Goal: Navigation & Orientation: Find specific page/section

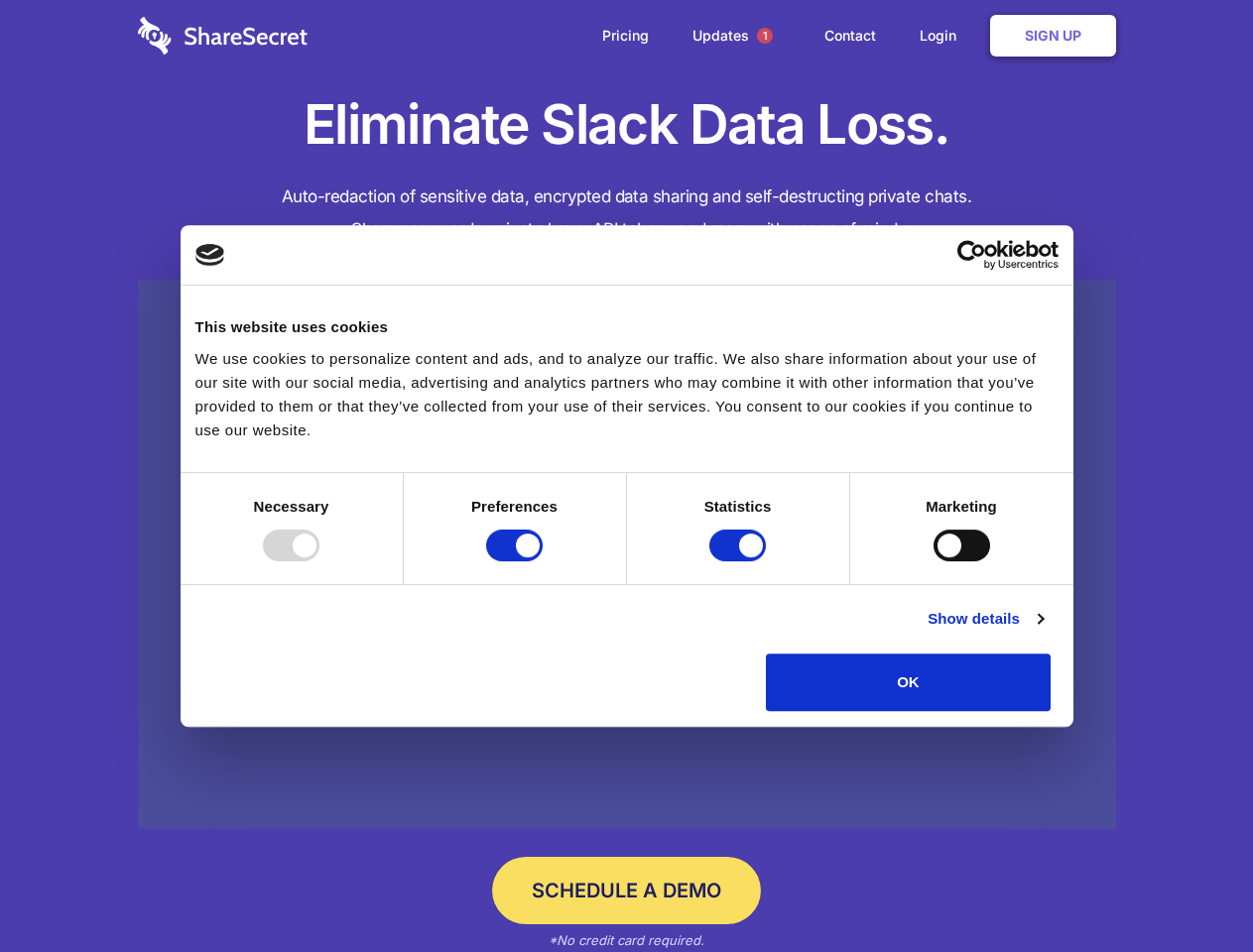
click at [320, 561] on div at bounding box center [291, 545] width 57 height 32
click at [543, 561] on input "Preferences" at bounding box center [514, 545] width 57 height 32
checkbox input "false"
click at [740, 561] on input "Statistics" at bounding box center [737, 545] width 57 height 32
checkbox input "false"
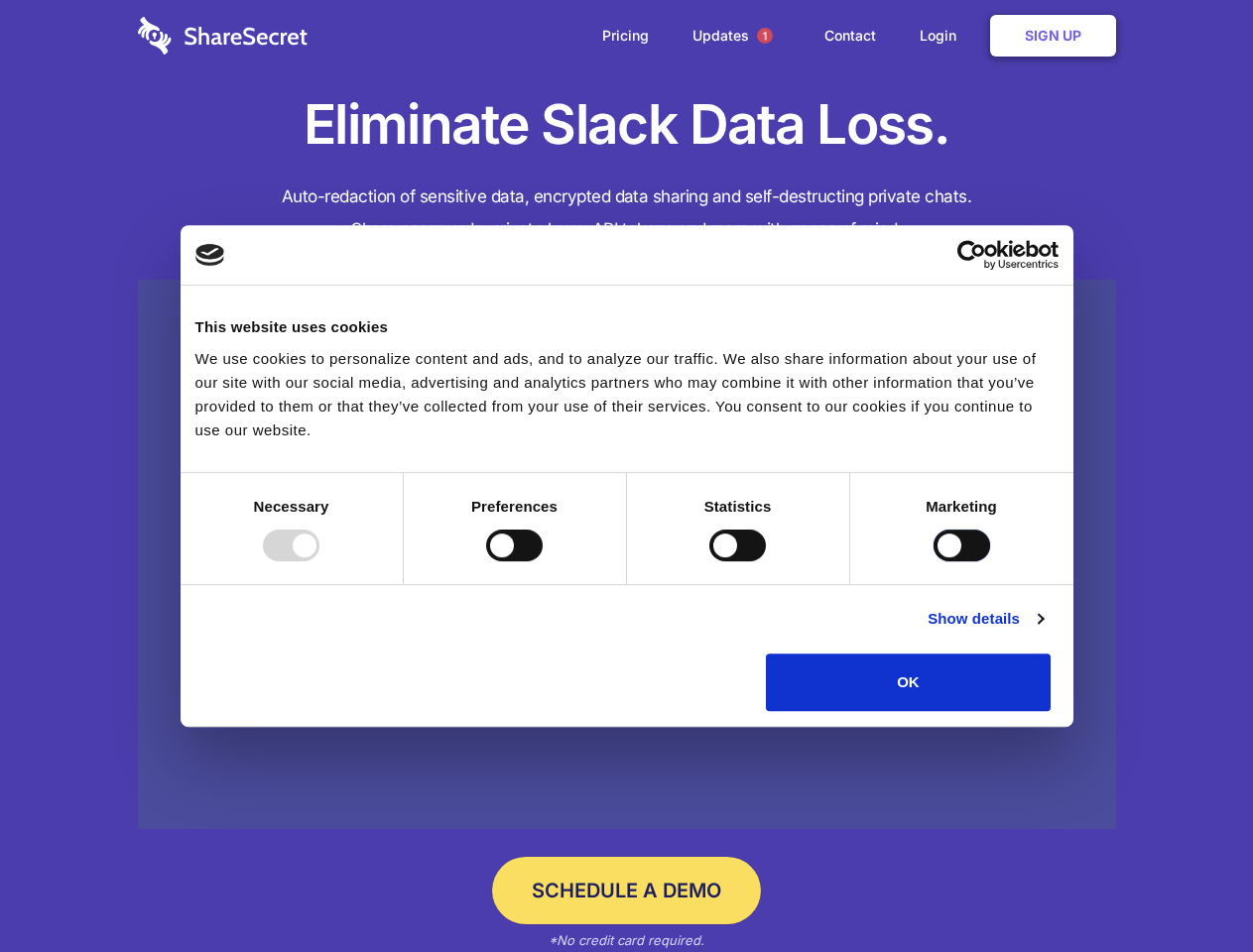
click at [933, 561] on input "Marketing" at bounding box center [961, 545] width 57 height 32
checkbox input "true"
click at [1042, 630] on link "Show details" at bounding box center [984, 619] width 115 height 24
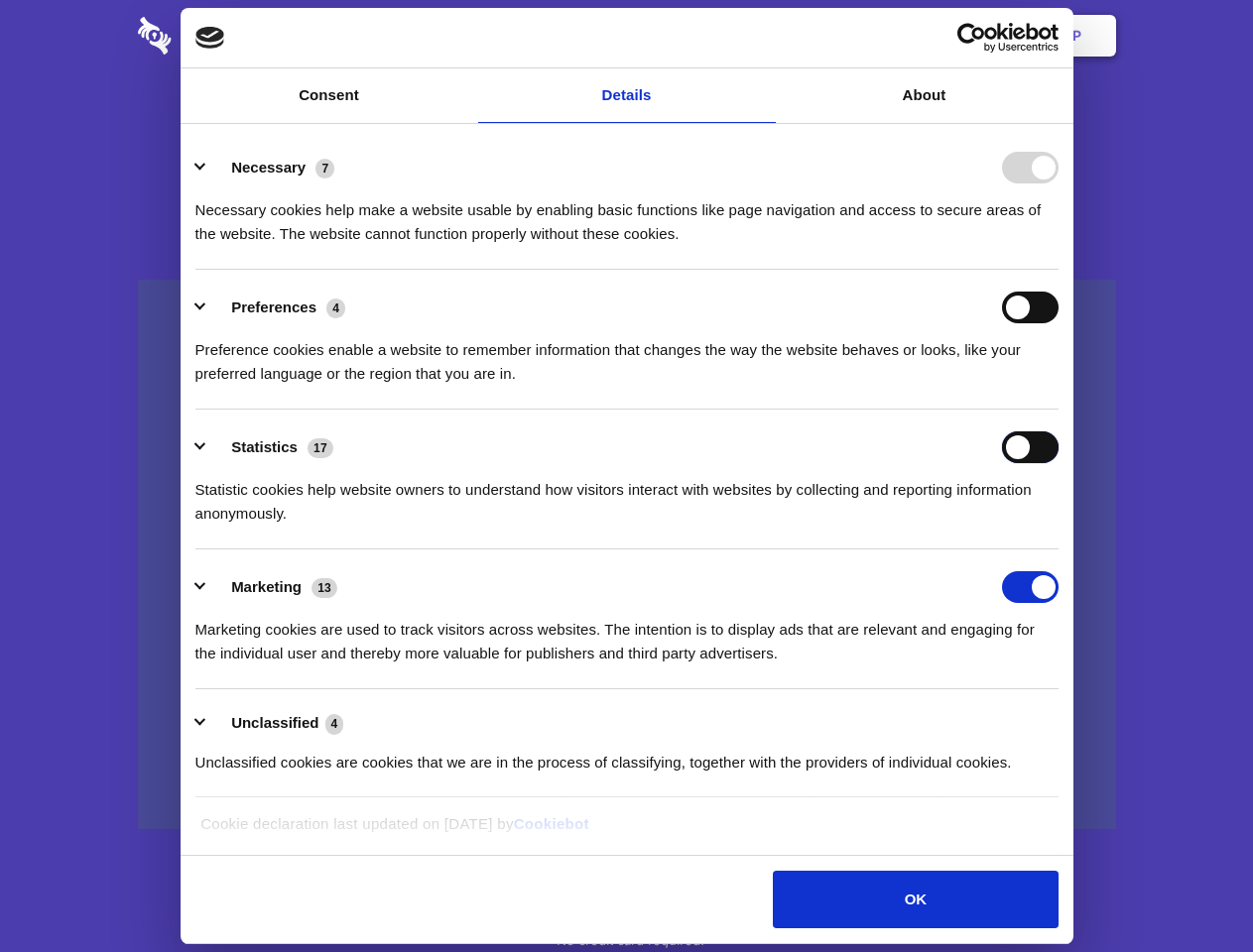
click at [1058, 525] on div "Statistics 17 Statistic cookies help website owners to understand how visitors …" at bounding box center [627, 478] width 863 height 94
click at [763, 36] on span "1" at bounding box center [764, 36] width 16 height 16
